Goal: Task Accomplishment & Management: Use online tool/utility

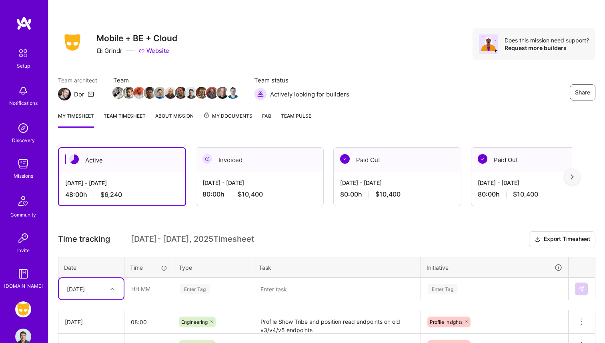
scroll to position [126, 0]
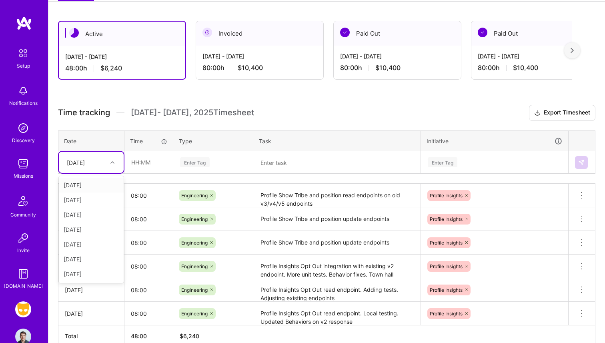
click at [102, 162] on div "[DATE]" at bounding box center [85, 162] width 44 height 13
click at [88, 196] on div "[DATE]" at bounding box center [91, 199] width 65 height 15
click at [135, 158] on input "text" at bounding box center [149, 162] width 48 height 21
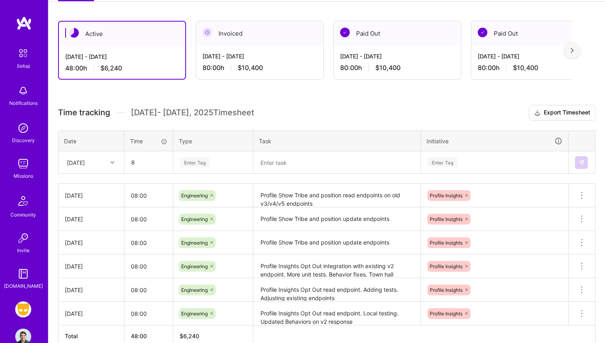
type input "08:00"
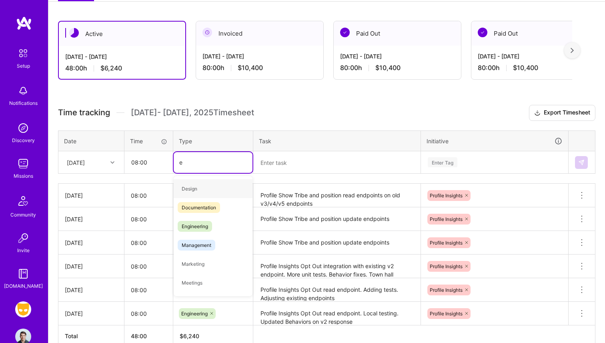
type input "en"
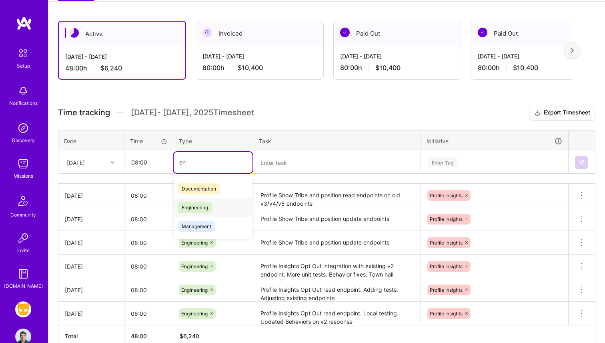
click at [188, 201] on div "Engineering" at bounding box center [213, 207] width 79 height 19
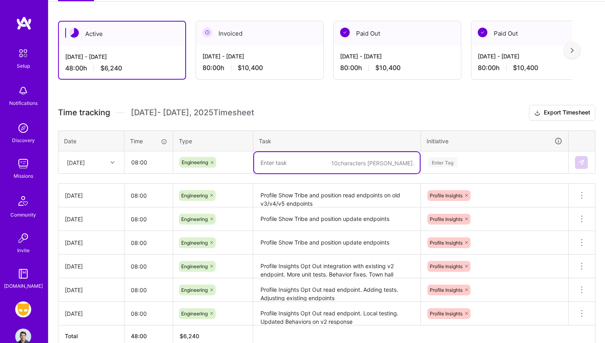
click at [290, 164] on textarea at bounding box center [337, 162] width 166 height 21
click at [397, 166] on textarea "Investigating Premium tier reporting discrepancy." at bounding box center [337, 162] width 166 height 21
click at [291, 199] on textarea "Profile Show Tribe and position read endpoints on old v3/v4/v5 endpoints" at bounding box center [337, 195] width 166 height 22
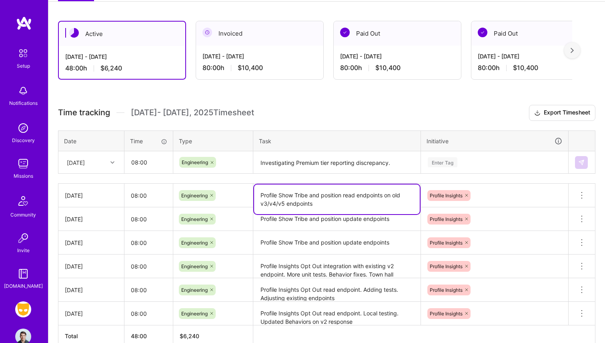
click at [291, 199] on textarea "Profile Show Tribe and position read endpoints on old v3/v4/v5 endpoints" at bounding box center [337, 199] width 166 height 30
click at [400, 167] on textarea "Investigating Premium tier reporting discrepancy." at bounding box center [337, 162] width 166 height 21
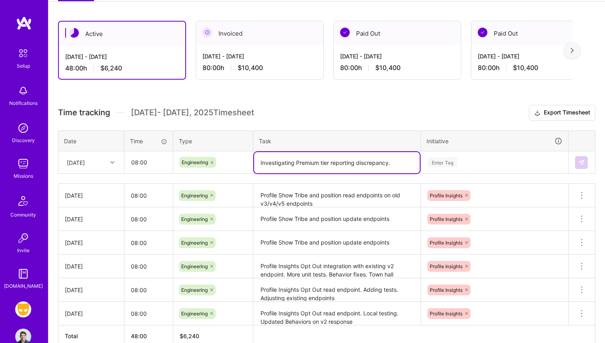
paste textarea "Profile Show Tribe and position read endpoints on old v3/v4/v5 endpoints"
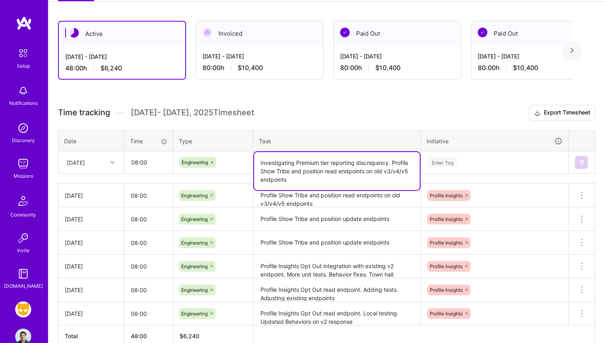
type textarea "Investigating Premium tier reporting discrepancy. Profile Show Tribe and positi…"
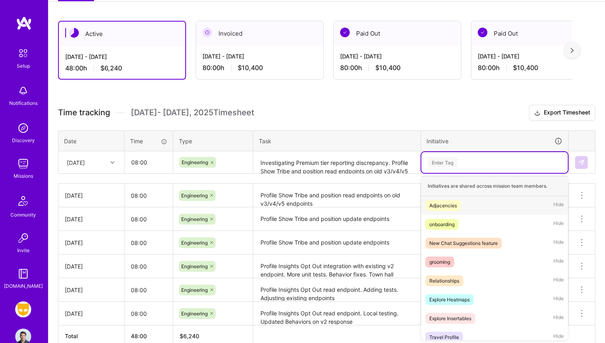
click at [465, 167] on div "Enter Tag" at bounding box center [494, 162] width 135 height 10
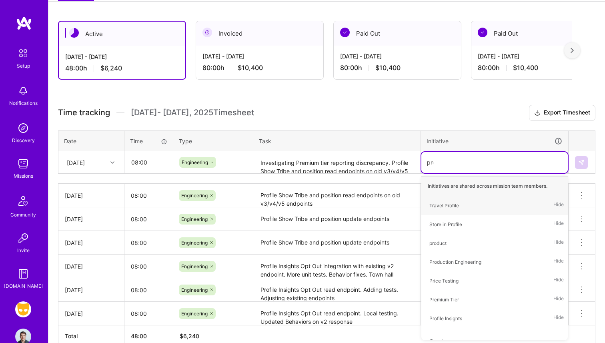
type input "prof"
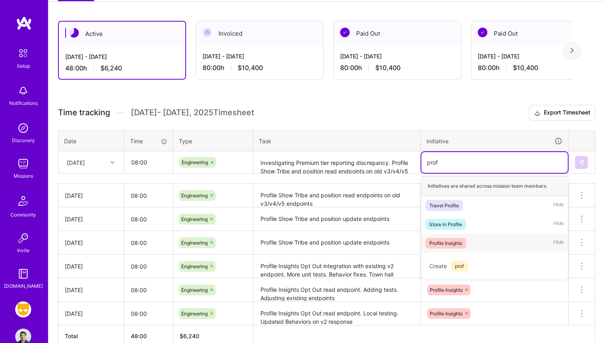
click at [447, 236] on div "Profile Insights Hide" at bounding box center [494, 243] width 146 height 19
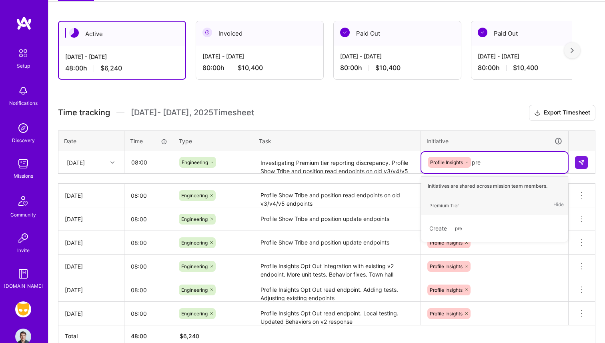
type input "prem"
click at [444, 206] on div "Premium Tier" at bounding box center [444, 205] width 30 height 8
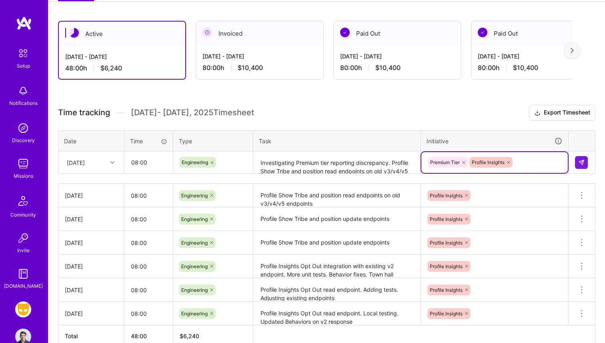
click at [345, 134] on th "Task" at bounding box center [337, 140] width 168 height 21
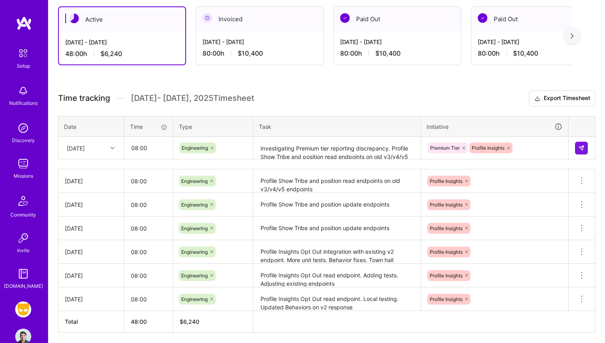
scroll to position [143, 0]
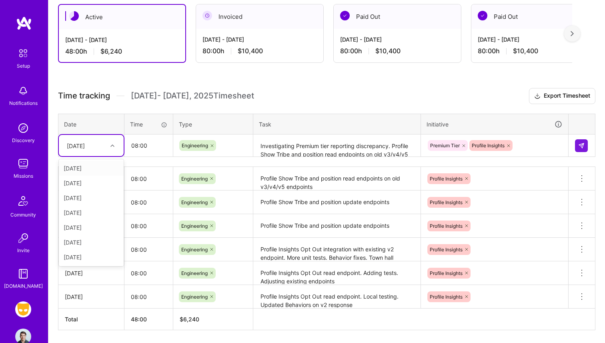
click at [110, 139] on div at bounding box center [113, 145] width 12 height 13
click at [314, 148] on textarea "Investigating Premium tier reporting discrepancy. Profile Show Tribe and positi…" at bounding box center [337, 145] width 166 height 21
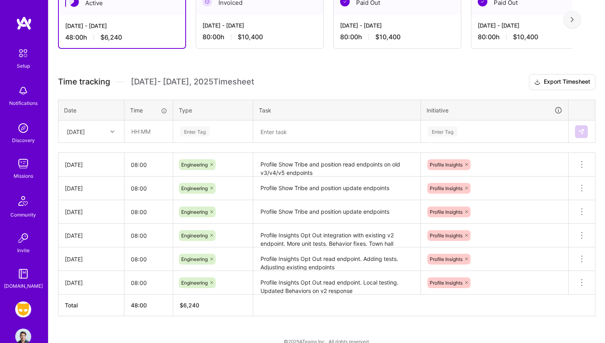
scroll to position [153, 0]
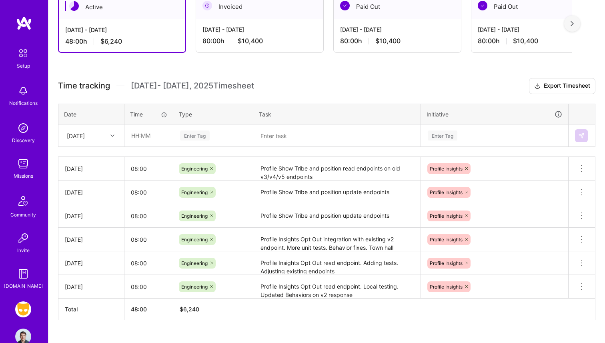
click at [287, 152] on div "Time tracking Oct 1 - Oct 15 , 2025 Timesheet Export Timesheet Date Time Type T…" at bounding box center [326, 199] width 537 height 242
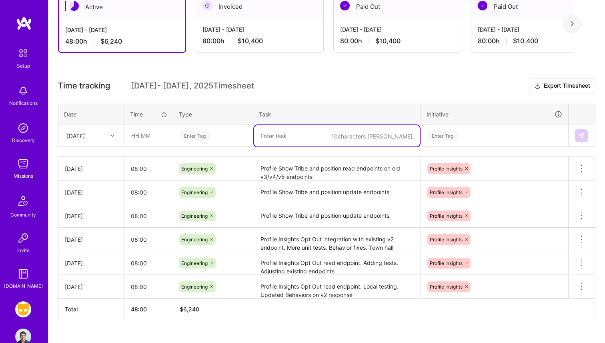
click at [287, 144] on textarea at bounding box center [337, 135] width 166 height 21
paste textarea "Investigating Premium tier reporting discrepancy. Profile Show Tribe and positi…"
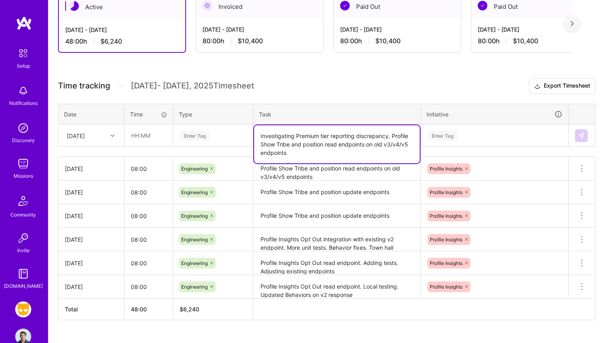
type textarea "Investigating Premium tier reporting discrepancy. Profile Show Tribe and positi…"
click at [196, 134] on div "Enter Tag" at bounding box center [195, 135] width 30 height 12
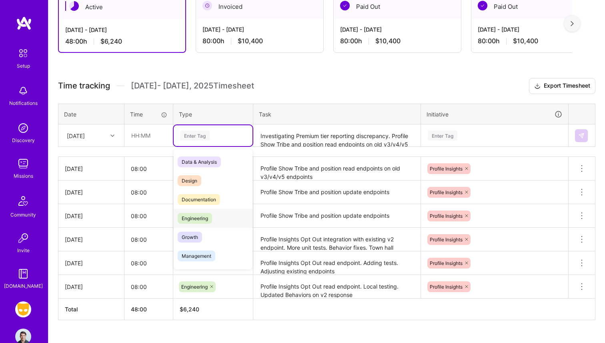
drag, startPoint x: 201, startPoint y: 188, endPoint x: 202, endPoint y: 221, distance: 32.8
click at [202, 221] on div "Data & Analysis Design Documentation Engineering Growth Management Marketing Me…" at bounding box center [213, 283] width 79 height 263
click at [202, 221] on span "Engineering" at bounding box center [195, 218] width 34 height 11
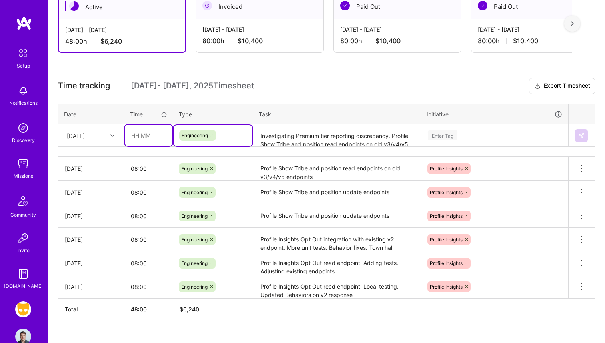
click at [148, 142] on input "text" at bounding box center [149, 135] width 48 height 21
type input "9"
type input "08:00"
click at [474, 140] on div "Enter Tag" at bounding box center [494, 135] width 146 height 21
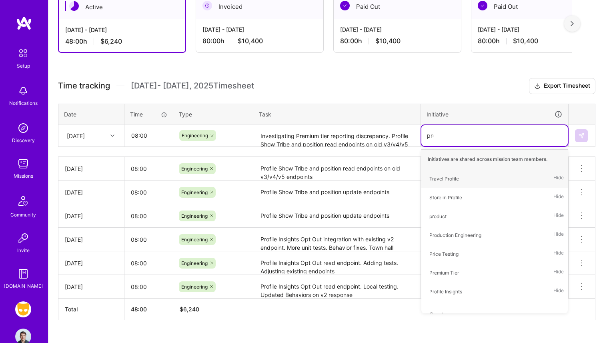
type input "prem"
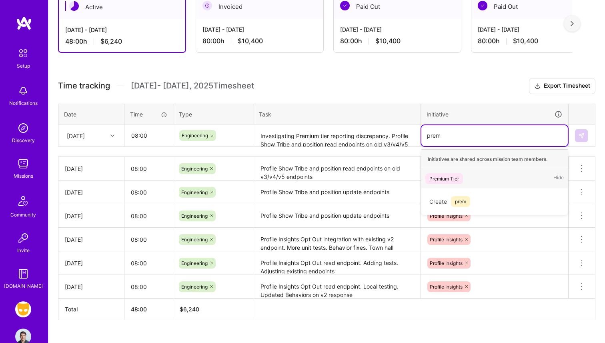
click at [452, 175] on div "Premium Tier" at bounding box center [444, 178] width 30 height 8
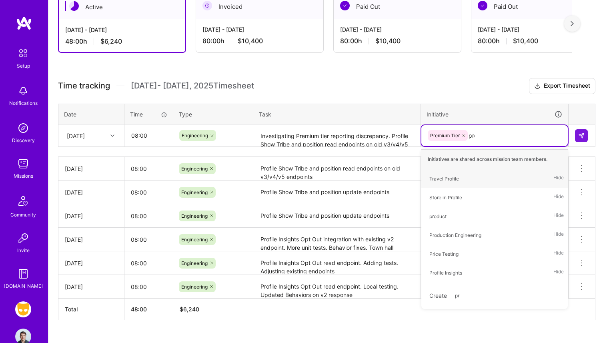
type input "prof"
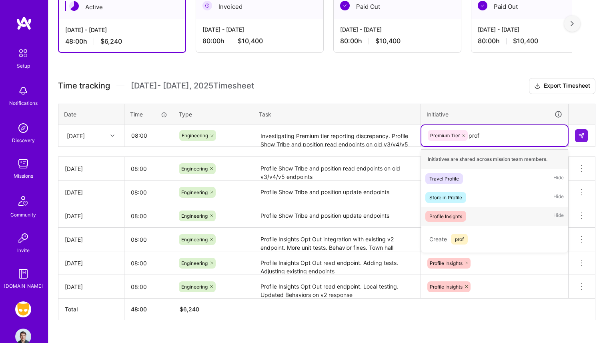
click at [466, 214] on span "Profile Insights" at bounding box center [445, 216] width 41 height 11
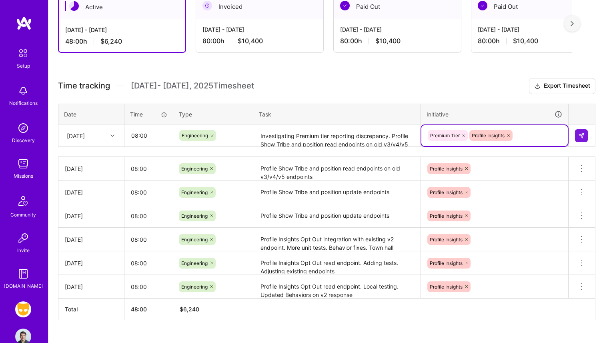
click at [403, 89] on h3 "Time tracking Oct 1 - Oct 15 , 2025 Timesheet Export Timesheet" at bounding box center [326, 86] width 537 height 16
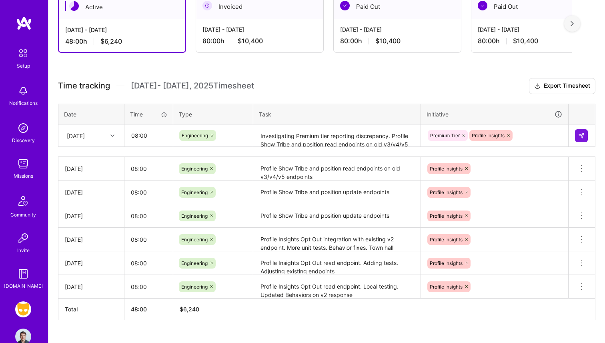
click at [268, 81] on h3 "Time tracking Oct 1 - Oct 15 , 2025 Timesheet Export Timesheet" at bounding box center [326, 86] width 537 height 16
click at [228, 86] on span "Oct 1 - Oct 15 , 2025 Timesheet" at bounding box center [192, 86] width 123 height 10
